Goal: Information Seeking & Learning: Learn about a topic

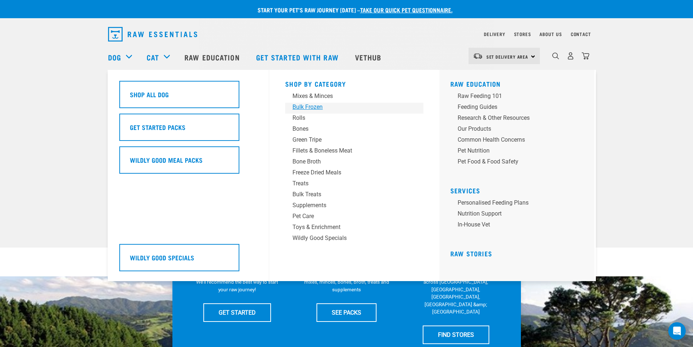
click at [305, 106] on div "Bulk Frozen" at bounding box center [349, 107] width 114 height 9
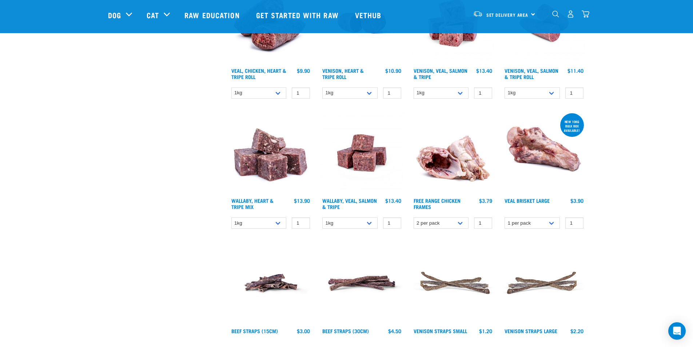
scroll to position [509, 0]
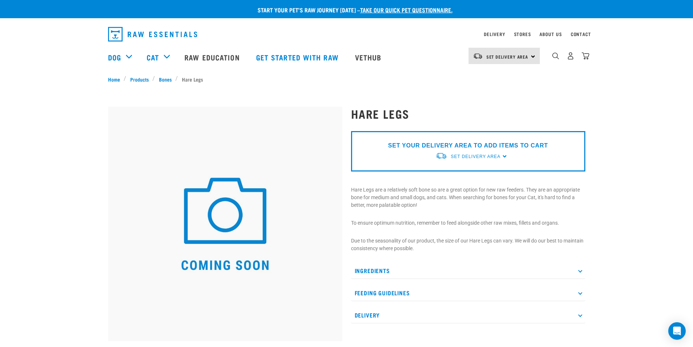
click at [533, 60] on div "Set Delivery Area North Island South Island" at bounding box center [504, 56] width 71 height 16
click at [494, 91] on link "[GEOGRAPHIC_DATA]" at bounding box center [504, 92] width 70 height 16
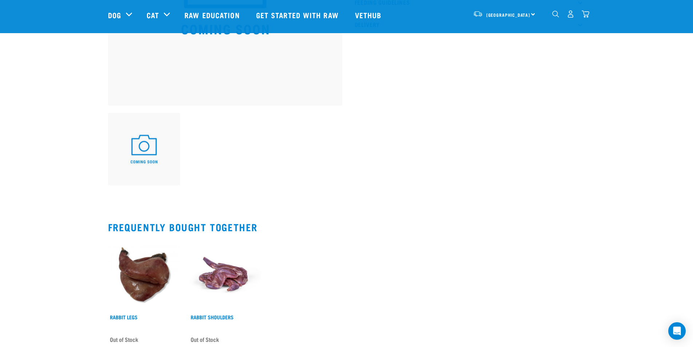
scroll to position [146, 0]
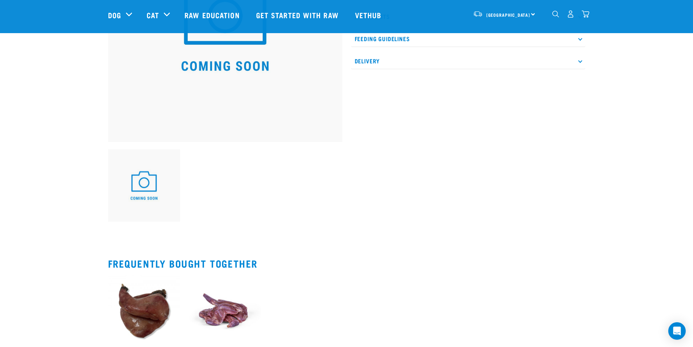
click at [558, 20] on div "0" at bounding box center [570, 14] width 37 height 16
click at [554, 14] on img "dropdown navigation" at bounding box center [555, 14] width 7 height 7
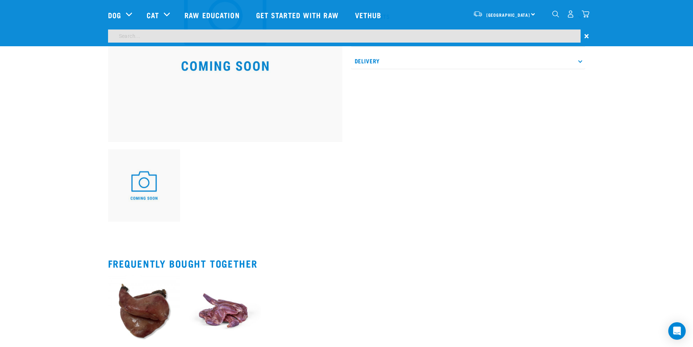
click at [483, 28] on div "South Island North Island South Island" at bounding box center [497, 14] width 86 height 29
click at [483, 35] on input "search" at bounding box center [344, 35] width 473 height 13
type input "hare"
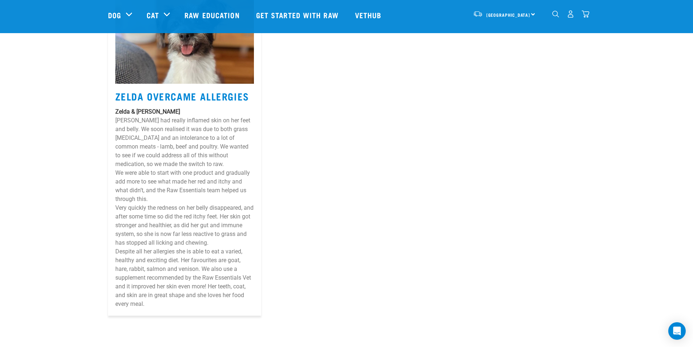
scroll to position [1346, 0]
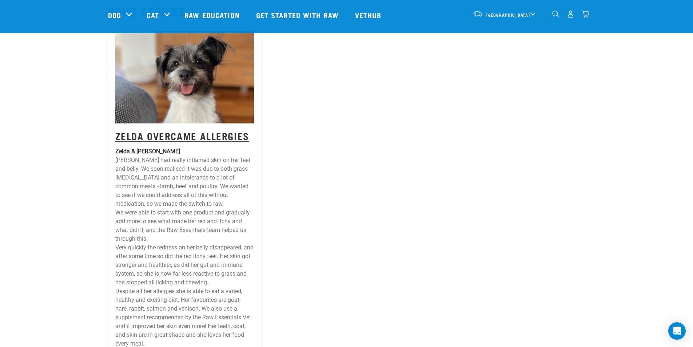
click at [234, 135] on link "Zelda Overcame Allergies" at bounding box center [182, 135] width 134 height 5
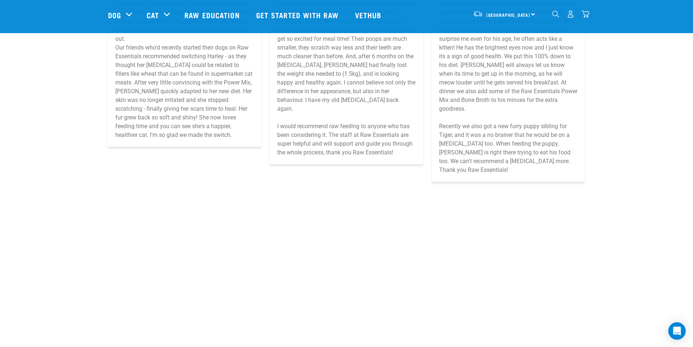
scroll to position [4620, 0]
